Goal: Check status: Check status

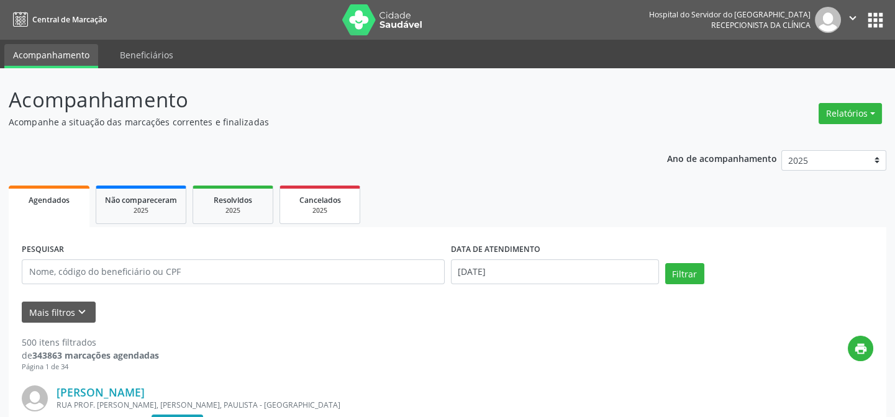
click at [360, 222] on link "Cancelados 2025" at bounding box center [320, 205] width 81 height 39
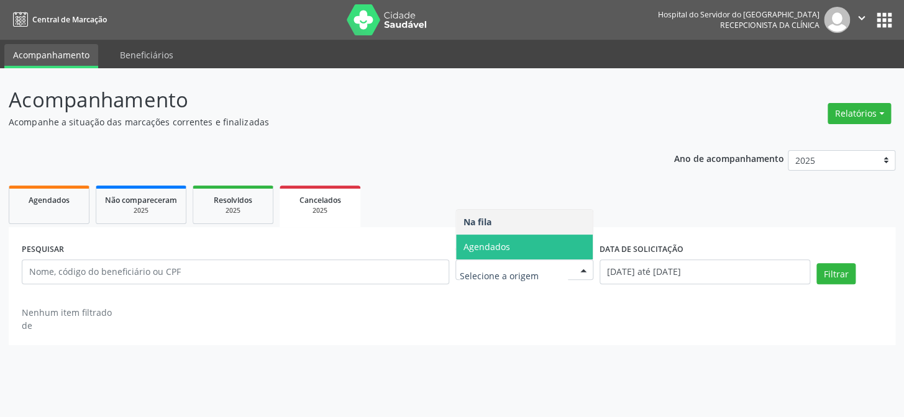
click at [544, 239] on span "Agendados" at bounding box center [524, 247] width 137 height 25
select select "9"
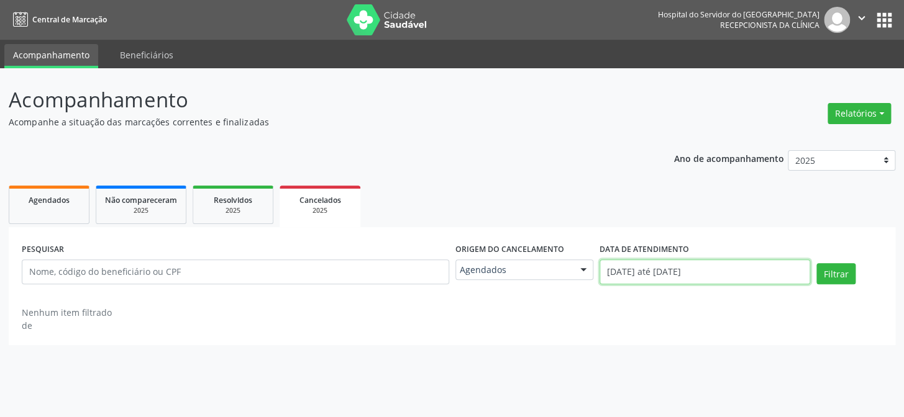
click at [695, 271] on input "[DATE] até [DATE]" at bounding box center [704, 272] width 211 height 25
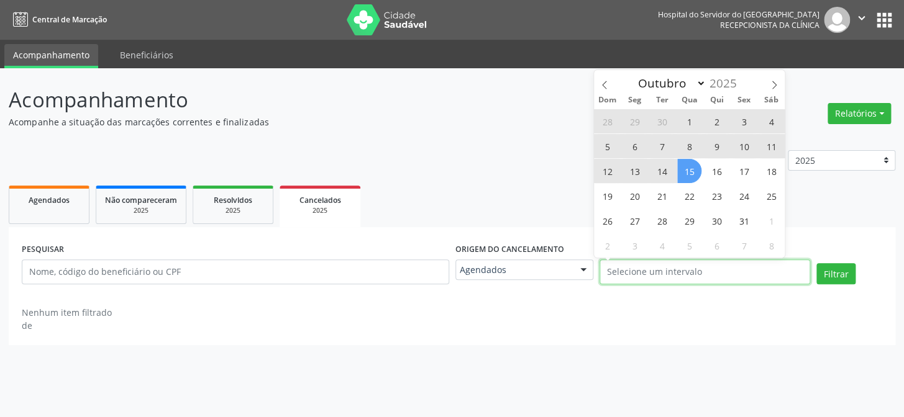
select select "0"
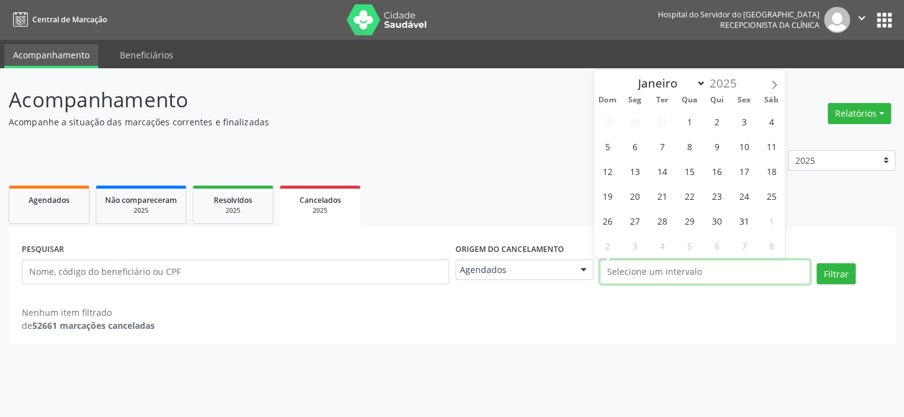
click at [672, 278] on input "text" at bounding box center [704, 272] width 211 height 25
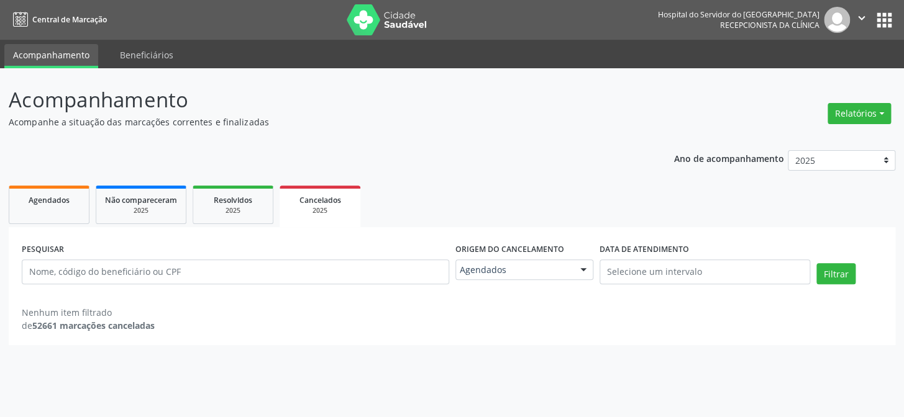
click at [518, 315] on div "Nenhum item filtrado de 52661 marcações canceladas" at bounding box center [452, 319] width 860 height 26
click at [291, 273] on input "text" at bounding box center [235, 272] width 427 height 25
click at [289, 272] on input "text" at bounding box center [235, 272] width 427 height 25
paste input "[PERSON_NAME]"
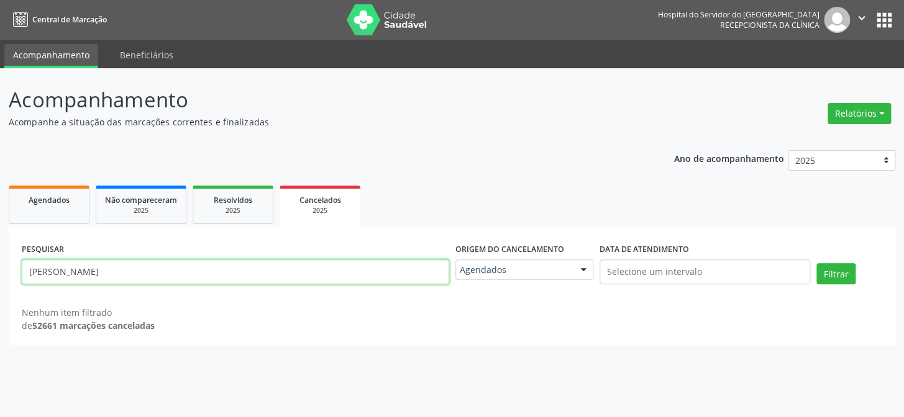
click at [816, 263] on button "Filtrar" at bounding box center [835, 273] width 39 height 21
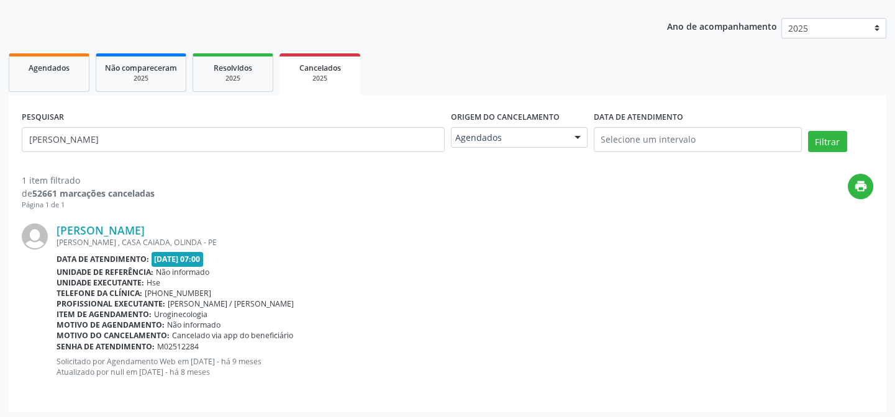
scroll to position [135, 0]
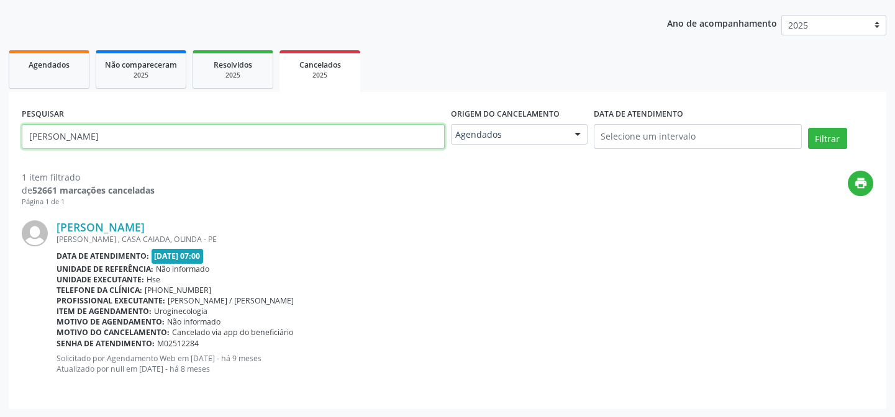
click at [317, 129] on input "[PERSON_NAME]" at bounding box center [233, 136] width 423 height 25
paste input "[PERSON_NAME]"
click at [808, 128] on button "Filtrar" at bounding box center [827, 138] width 39 height 21
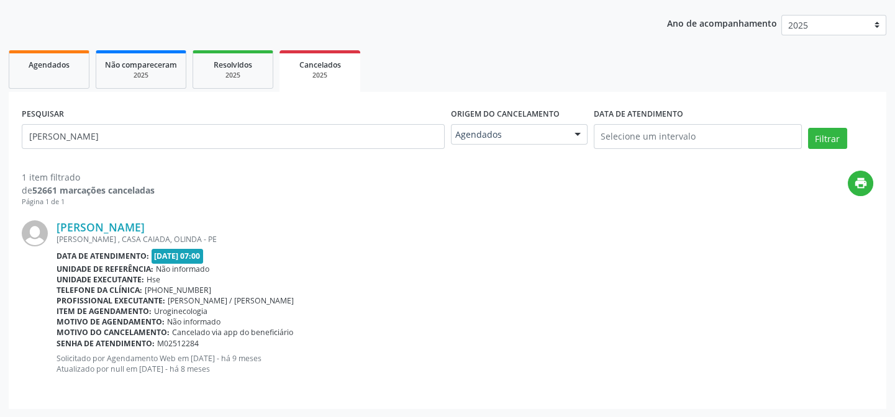
scroll to position [0, 0]
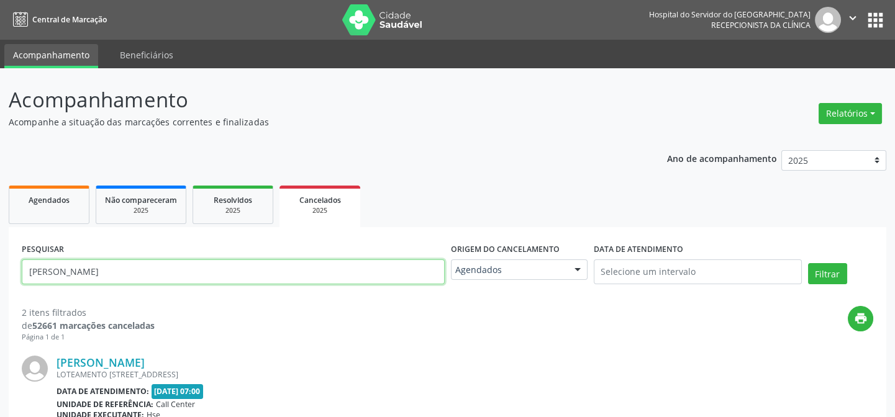
click at [272, 279] on input "[PERSON_NAME]" at bounding box center [233, 272] width 423 height 25
paste input "[PERSON_NAME]"
click at [808, 263] on button "Filtrar" at bounding box center [827, 273] width 39 height 21
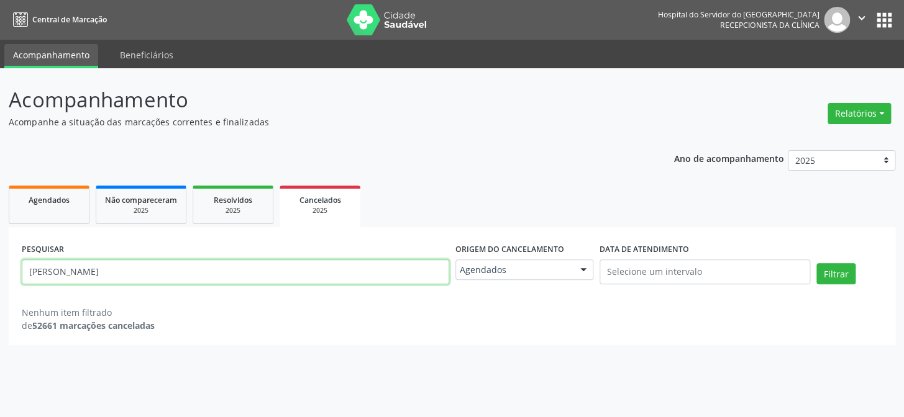
click at [271, 273] on input "[PERSON_NAME]" at bounding box center [235, 272] width 427 height 25
paste input "[PERSON_NAME]"
click at [816, 263] on button "Filtrar" at bounding box center [835, 273] width 39 height 21
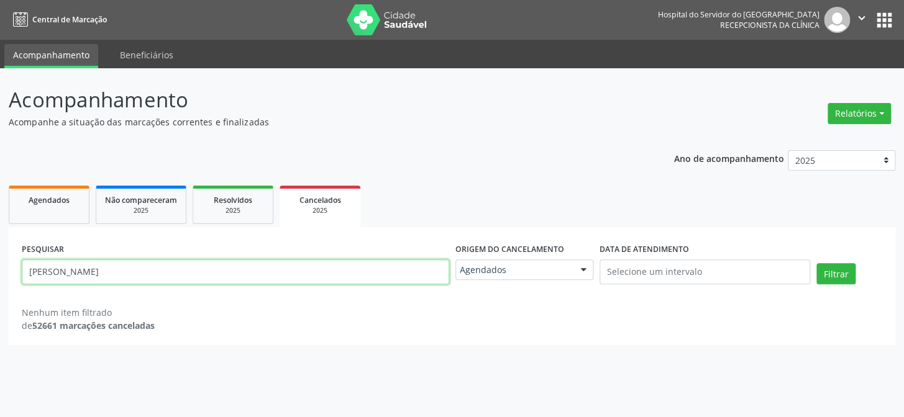
click at [222, 266] on input "[PERSON_NAME]" at bounding box center [235, 272] width 427 height 25
paste input "NATILDE [PERSON_NAME]"
click at [816, 263] on button "Filtrar" at bounding box center [835, 273] width 39 height 21
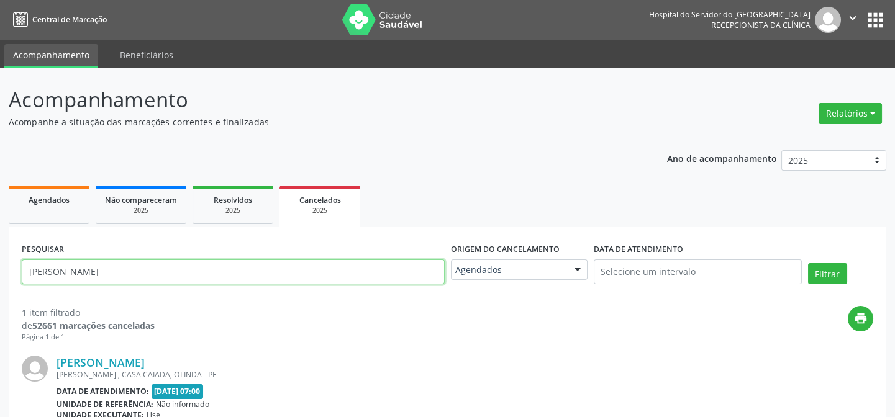
click at [344, 267] on input "[PERSON_NAME]" at bounding box center [233, 272] width 423 height 25
paste input "[PERSON_NAME]"
click at [808, 263] on button "Filtrar" at bounding box center [827, 273] width 39 height 21
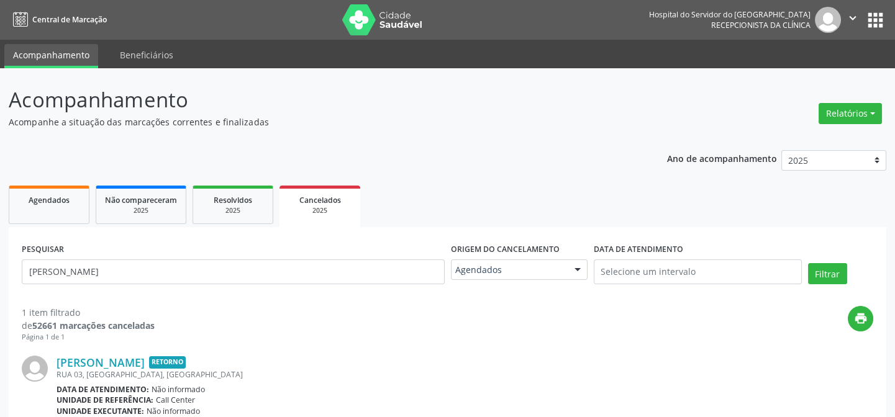
scroll to position [132, 0]
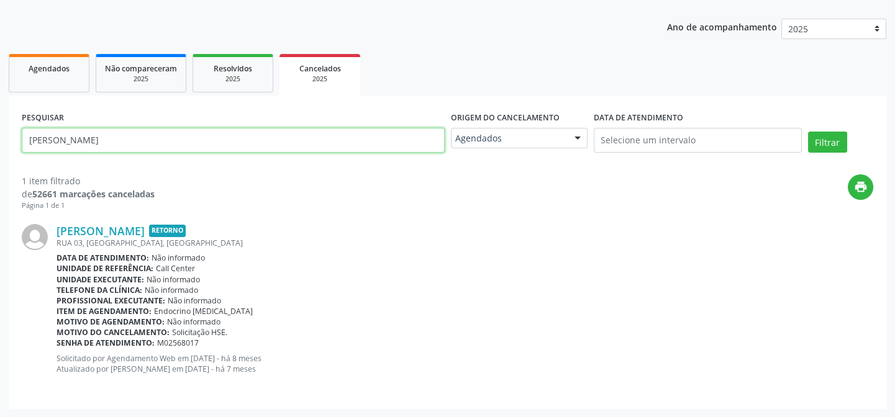
click at [208, 128] on input "[PERSON_NAME]" at bounding box center [233, 140] width 423 height 25
paste input "[PERSON_NAME]"
click at [808, 132] on button "Filtrar" at bounding box center [827, 142] width 39 height 21
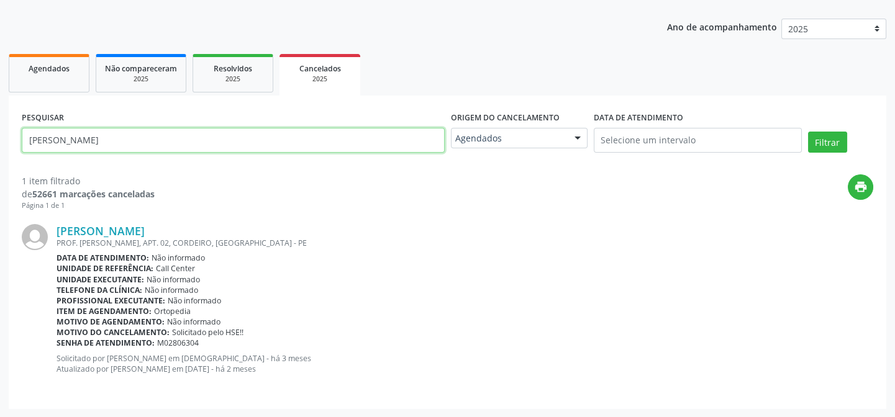
click at [205, 143] on input "[PERSON_NAME]" at bounding box center [233, 140] width 423 height 25
paste input "[PERSON_NAME]"
click at [220, 140] on input "[PERSON_NAME]" at bounding box center [233, 140] width 423 height 25
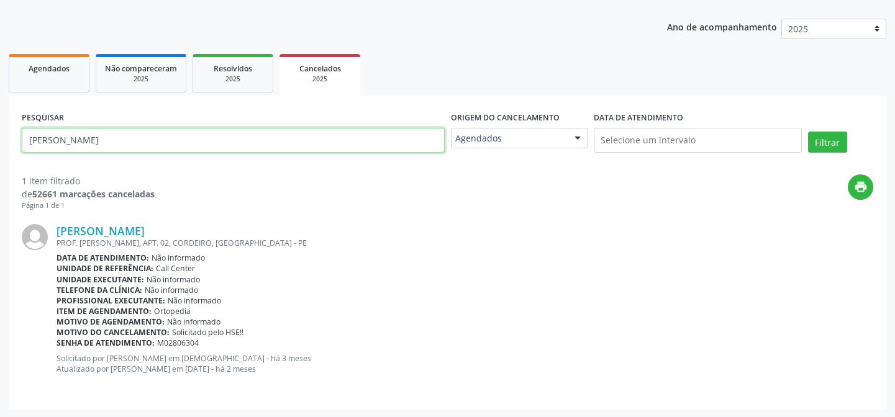
click at [220, 140] on input "[PERSON_NAME]" at bounding box center [233, 140] width 423 height 25
paste input "arinete [PERSON_NAME]"
click at [808, 132] on button "Filtrar" at bounding box center [827, 142] width 39 height 21
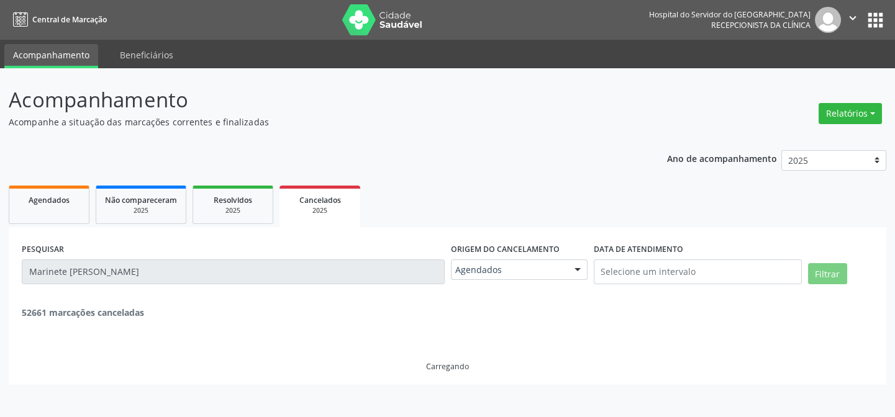
scroll to position [0, 0]
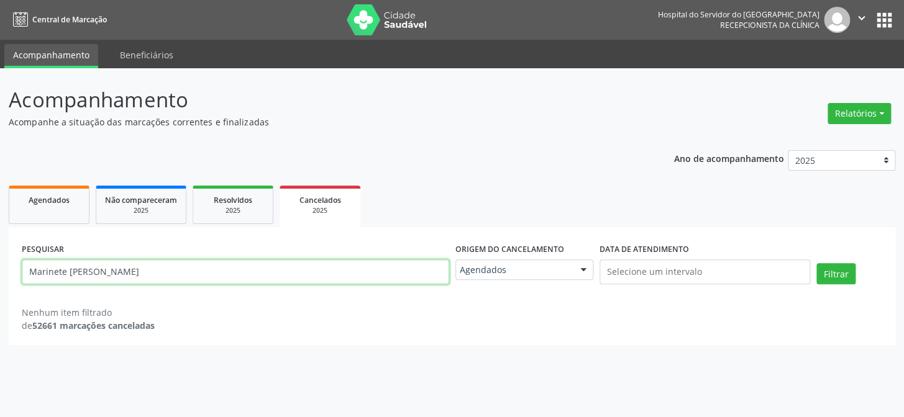
click at [245, 274] on input "Marinete [PERSON_NAME]" at bounding box center [235, 272] width 427 height 25
paste input "[PERSON_NAME]"
click at [816, 263] on button "Filtrar" at bounding box center [835, 273] width 39 height 21
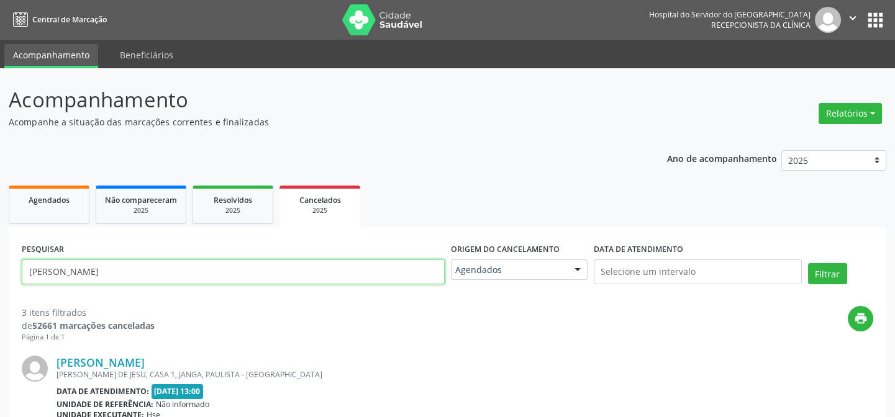
click at [211, 275] on input "[PERSON_NAME]" at bounding box center [233, 272] width 423 height 25
paste input "[PERSON_NAME] dos [DEMOGRAPHIC_DATA]"
click at [808, 263] on button "Filtrar" at bounding box center [827, 273] width 39 height 21
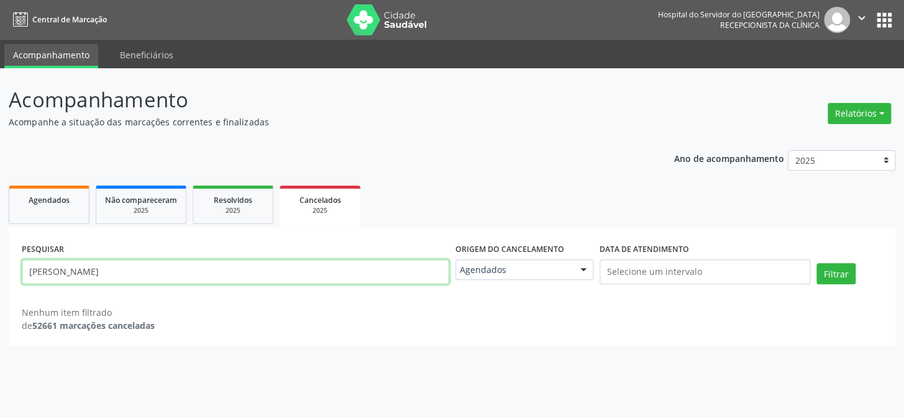
click at [262, 273] on input "[PERSON_NAME]" at bounding box center [235, 272] width 427 height 25
paste input "Waldecy da [PERSON_NAME]"
click at [816, 263] on button "Filtrar" at bounding box center [835, 273] width 39 height 21
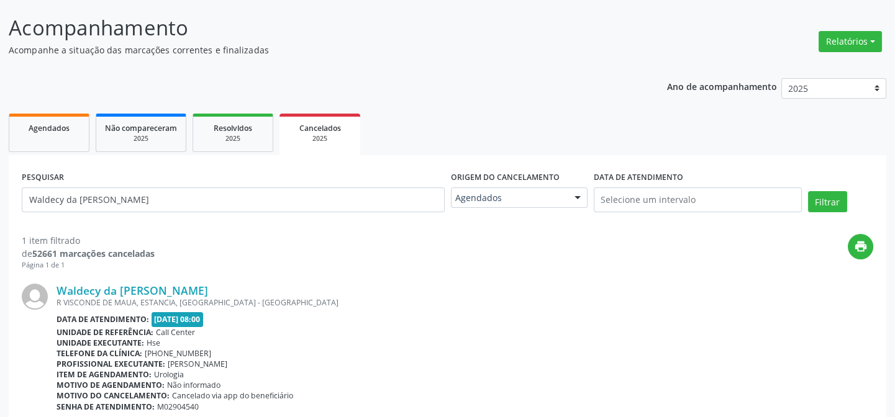
scroll to position [135, 0]
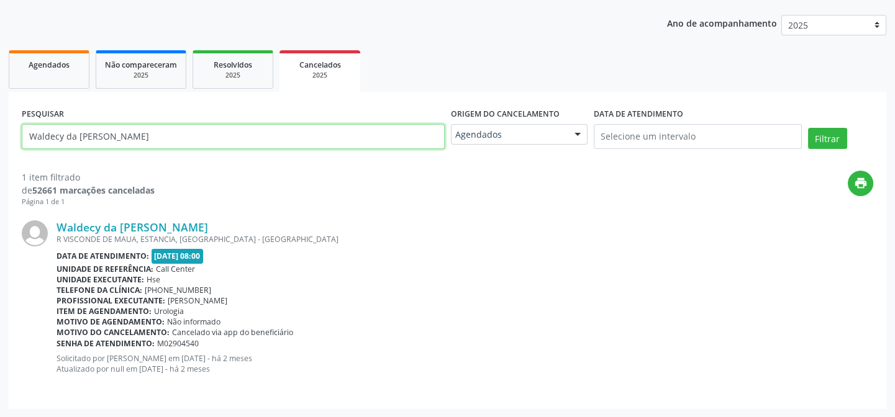
click at [234, 135] on input "Waldecy da [PERSON_NAME]" at bounding box center [233, 136] width 423 height 25
paste input "[PERSON_NAME]"
click at [808, 128] on button "Filtrar" at bounding box center [827, 138] width 39 height 21
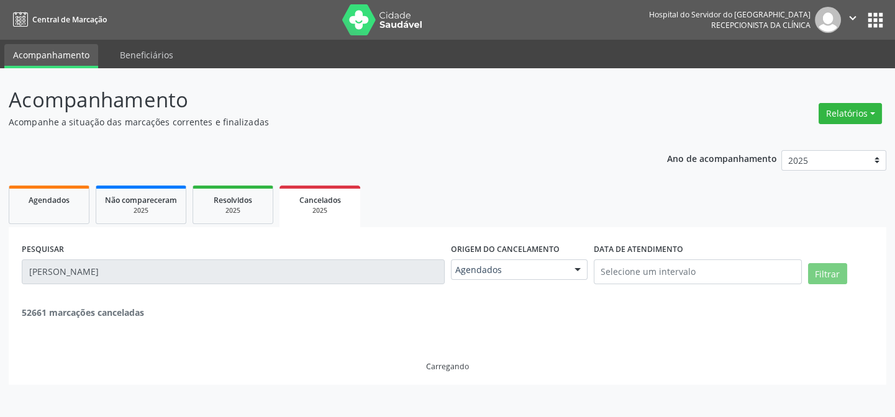
scroll to position [0, 0]
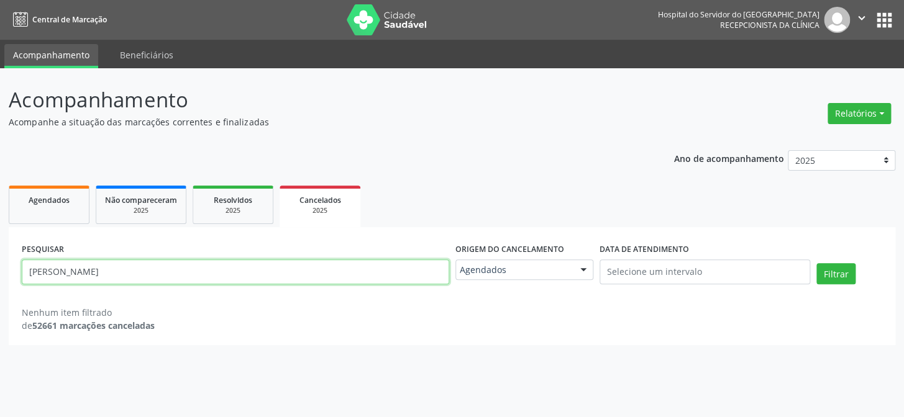
click at [283, 271] on input "[PERSON_NAME]" at bounding box center [235, 272] width 427 height 25
paste input "[PERSON_NAME]"
click at [816, 263] on button "Filtrar" at bounding box center [835, 273] width 39 height 21
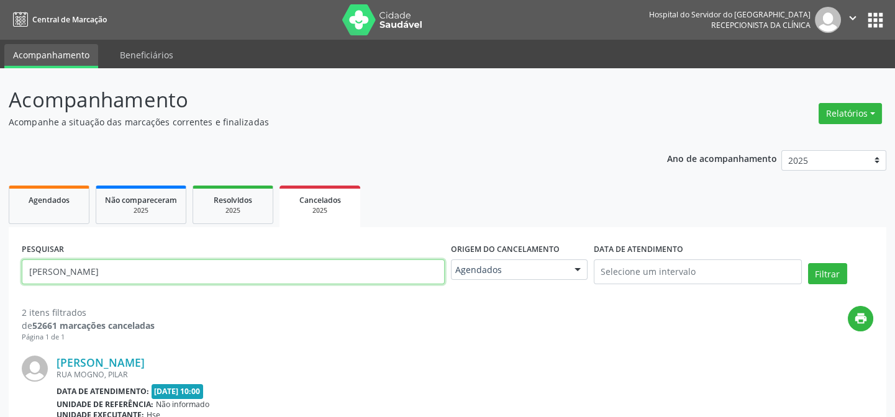
click at [246, 265] on input "[PERSON_NAME]" at bounding box center [233, 272] width 423 height 25
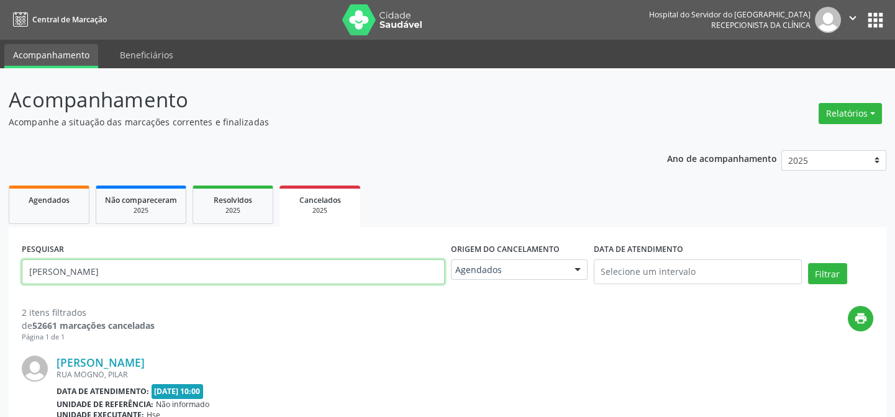
click at [246, 265] on input "[PERSON_NAME]" at bounding box center [233, 272] width 423 height 25
paste input "[PERSON_NAME]"
click at [808, 263] on button "Filtrar" at bounding box center [827, 273] width 39 height 21
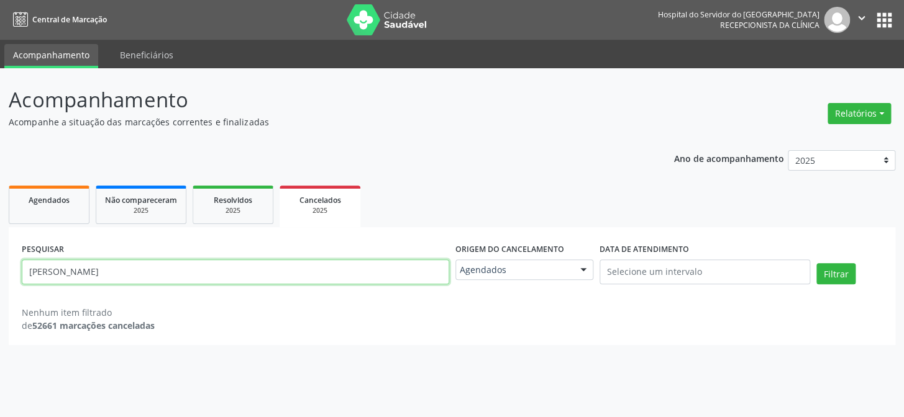
click at [281, 276] on input "[PERSON_NAME]" at bounding box center [235, 272] width 427 height 25
paste input "[PERSON_NAME]"
click at [816, 263] on button "Filtrar" at bounding box center [835, 273] width 39 height 21
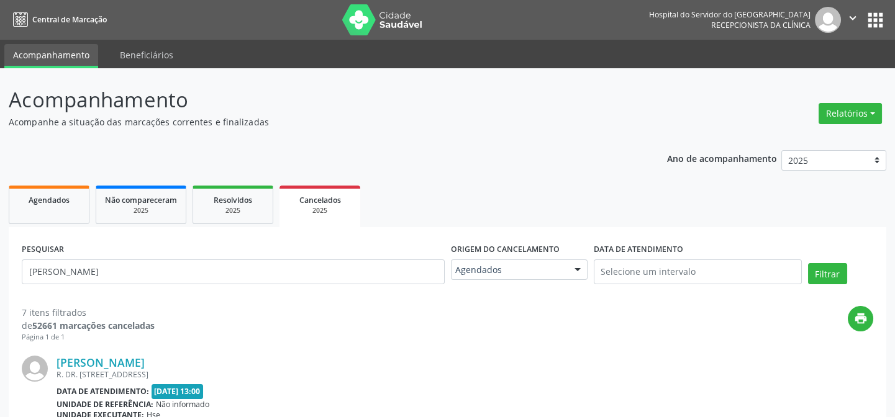
click at [212, 257] on div "PESQUISAR [PERSON_NAME]" at bounding box center [233, 266] width 429 height 53
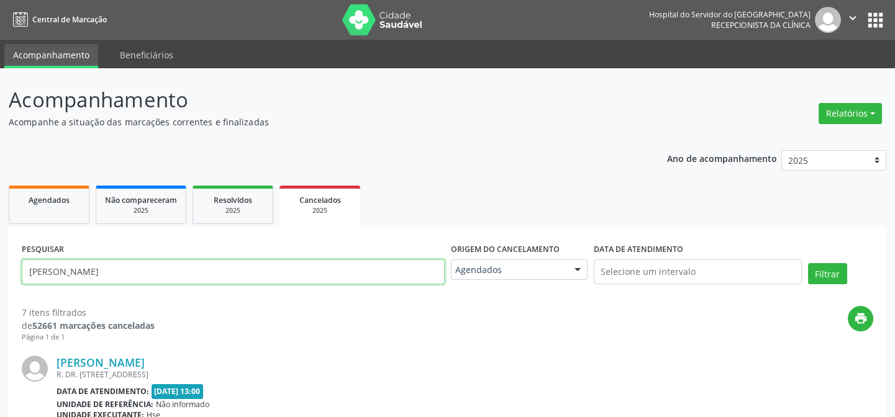
click at [216, 266] on input "[PERSON_NAME]" at bounding box center [233, 272] width 423 height 25
paste input "[DATE][PERSON_NAME]"
click at [808, 263] on button "Filtrar" at bounding box center [827, 273] width 39 height 21
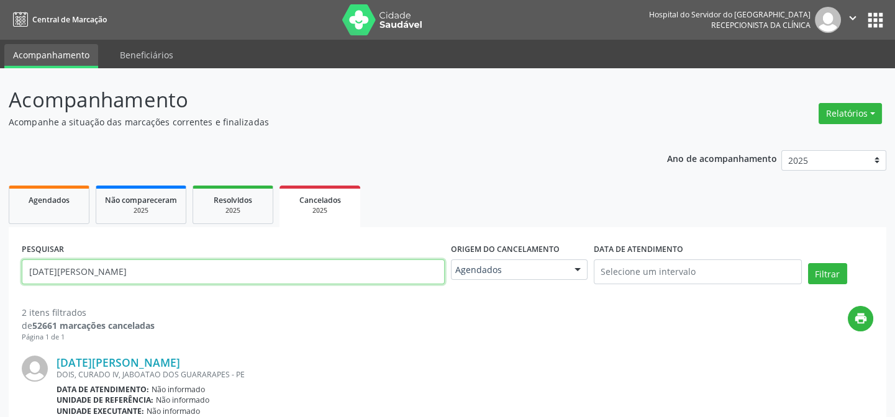
click at [250, 265] on input "[DATE][PERSON_NAME]" at bounding box center [233, 272] width 423 height 25
paste input "[PERSON_NAME]"
click at [808, 263] on button "Filtrar" at bounding box center [827, 273] width 39 height 21
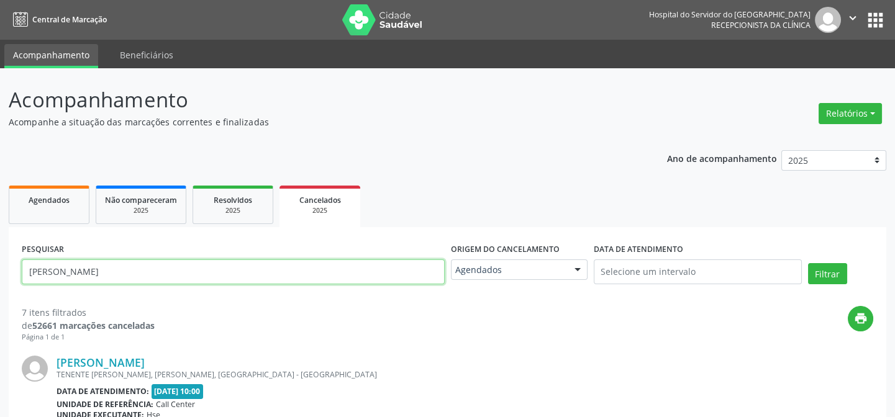
click at [273, 273] on input "[PERSON_NAME]" at bounding box center [233, 272] width 423 height 25
paste input "[PERSON_NAME]"
type input "[PERSON_NAME]"
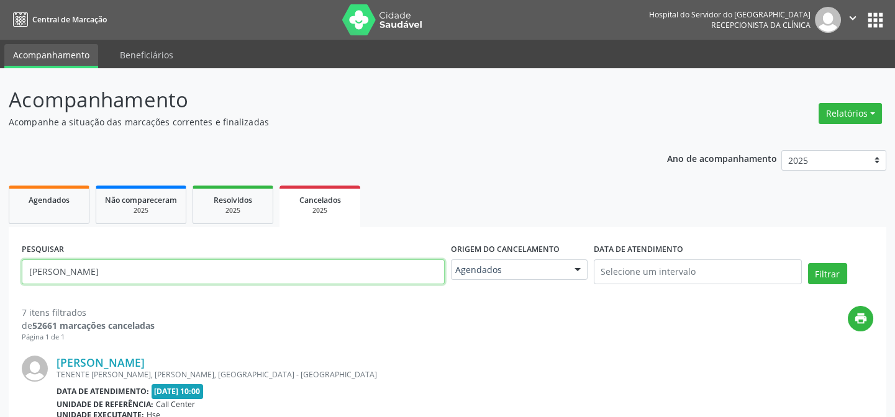
click at [808, 263] on button "Filtrar" at bounding box center [827, 273] width 39 height 21
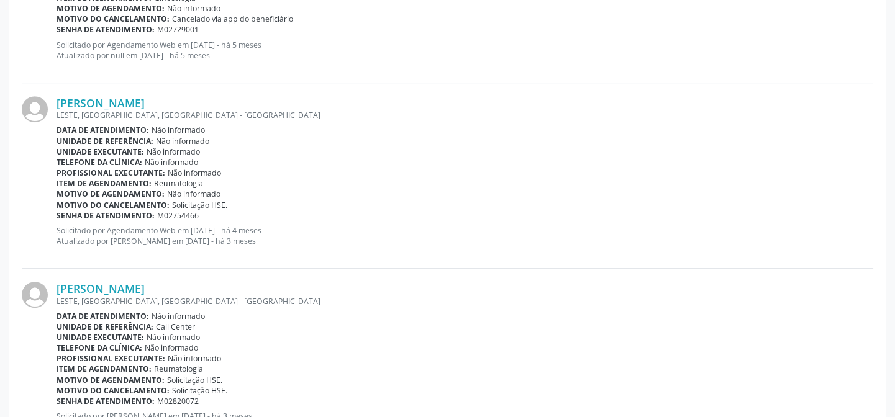
scroll to position [1447, 0]
